Goal: Task Accomplishment & Management: Manage account settings

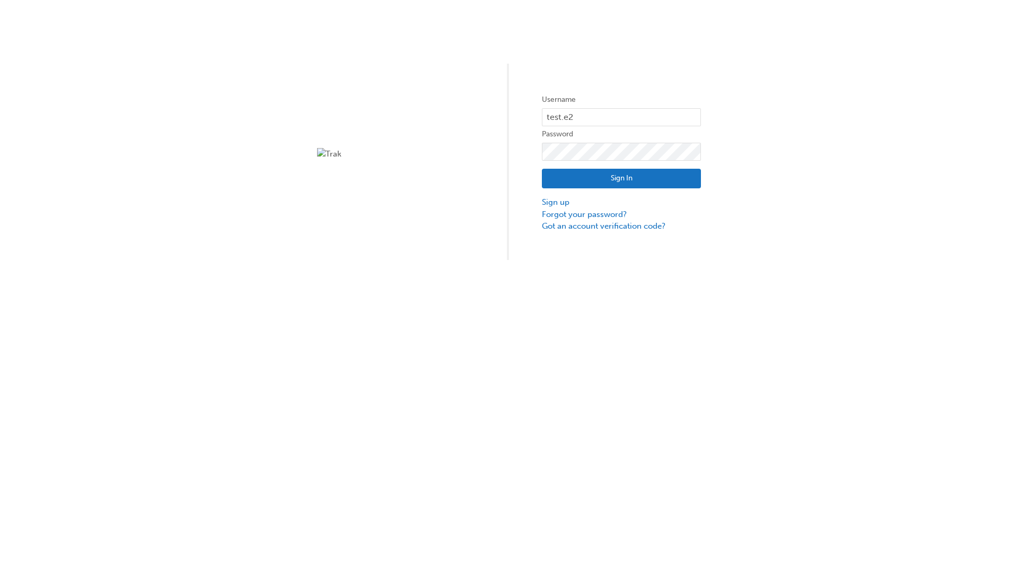
type input "test.e2e.user31"
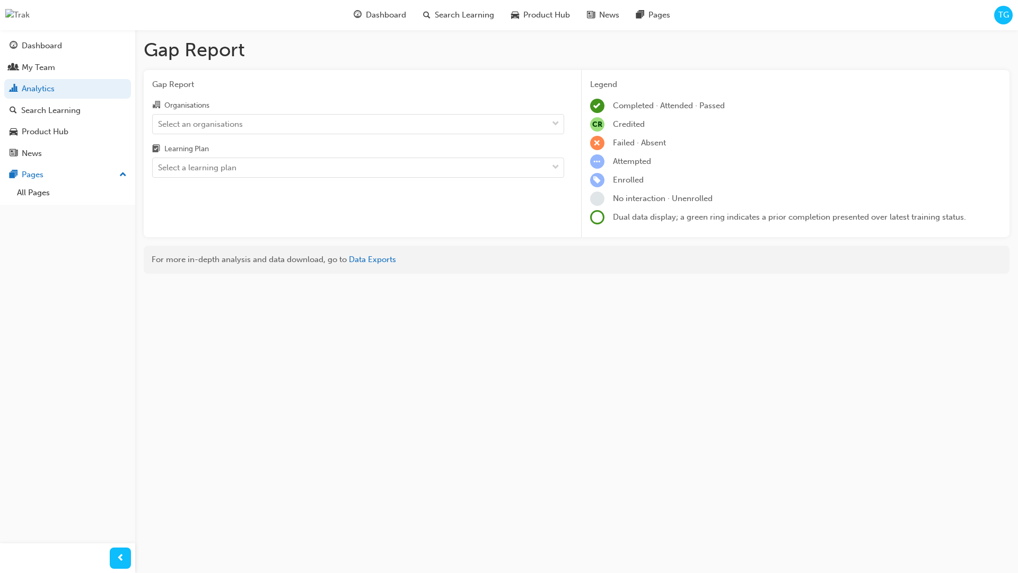
click at [159, 124] on input "Organisations Select an organisations" at bounding box center [158, 123] width 1 height 9
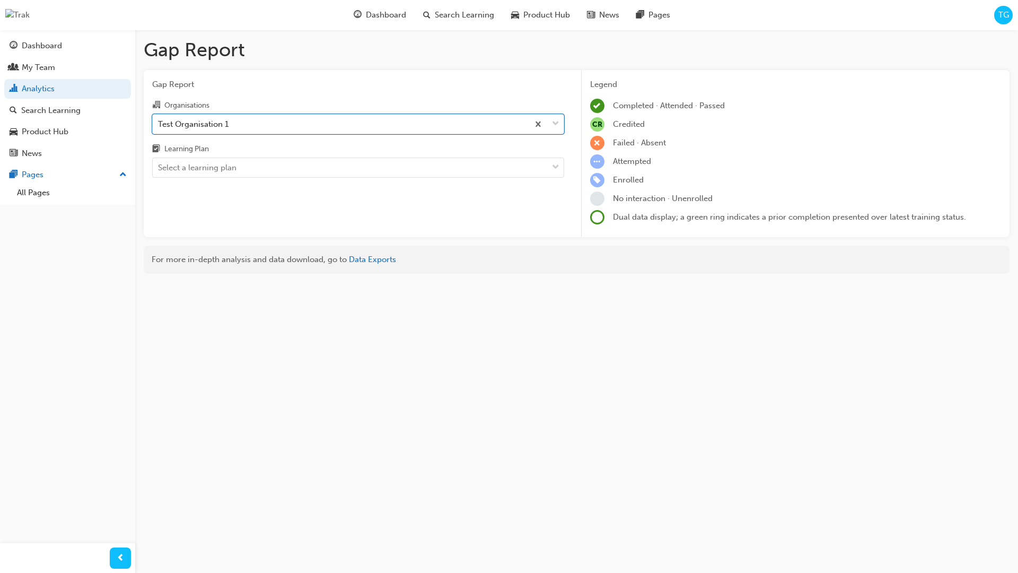
click at [159, 168] on input "Learning Plan Select a learning plan" at bounding box center [158, 167] width 1 height 9
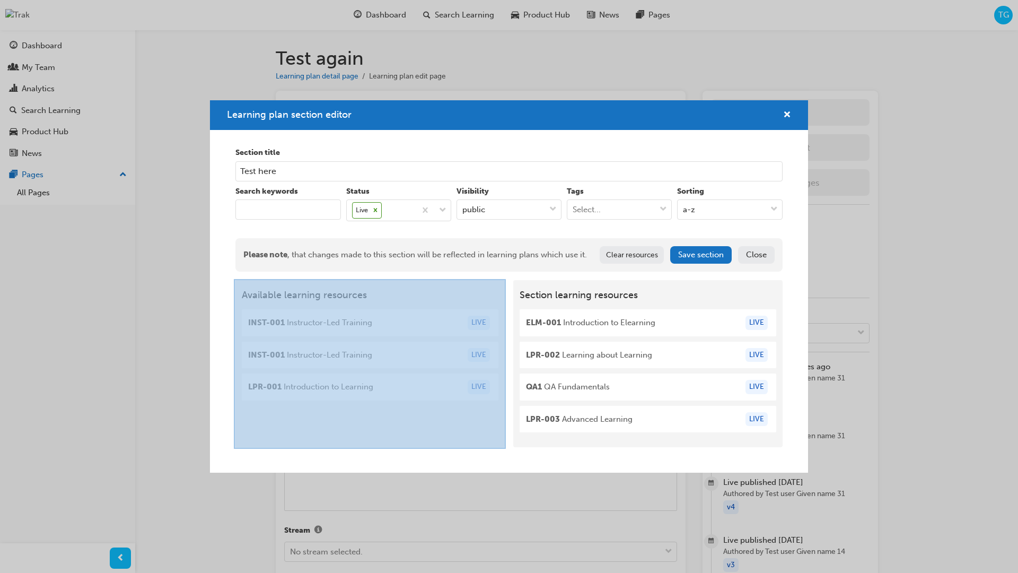
click at [369, 413] on div at bounding box center [370, 364] width 272 height 170
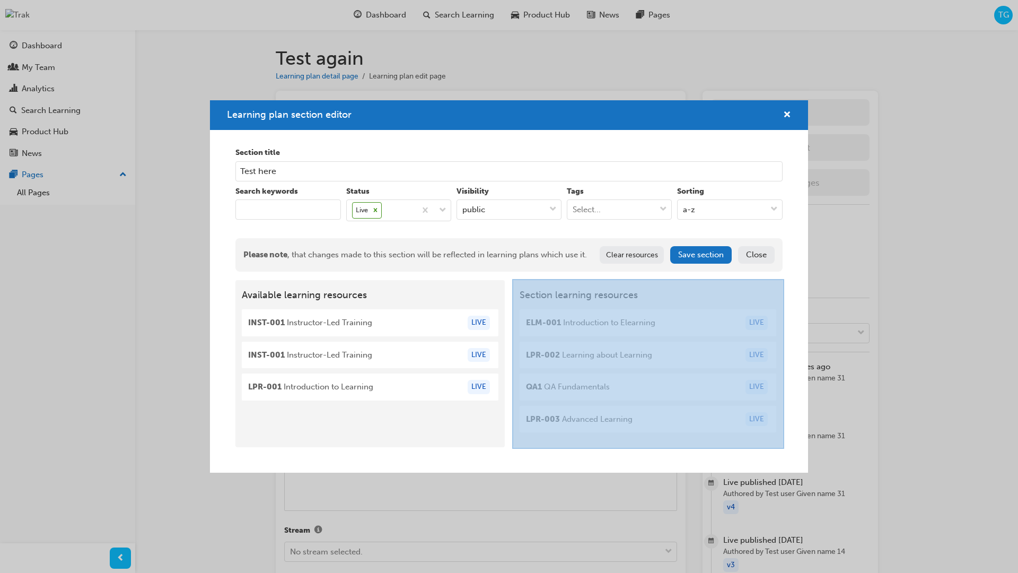
click at [737, 282] on div at bounding box center [648, 364] width 272 height 170
